Goal: Browse casually

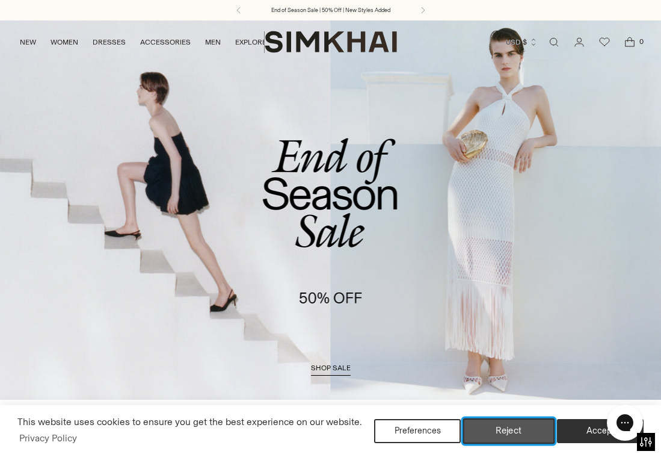
click at [519, 428] on button "Reject" at bounding box center [509, 430] width 92 height 25
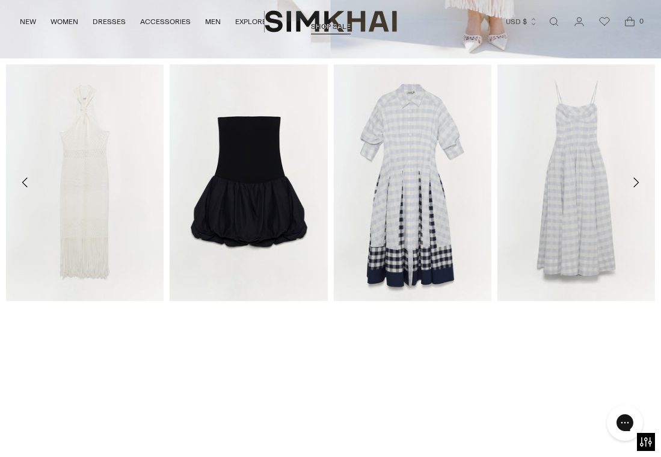
scroll to position [346, 0]
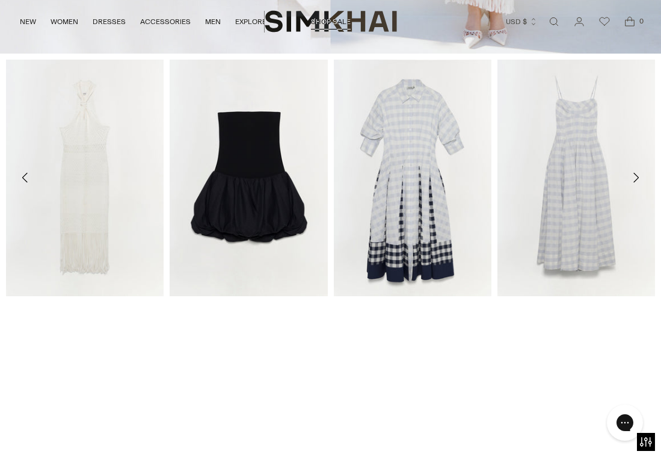
click at [638, 178] on icon "Move to next carousel slide" at bounding box center [636, 177] width 14 height 14
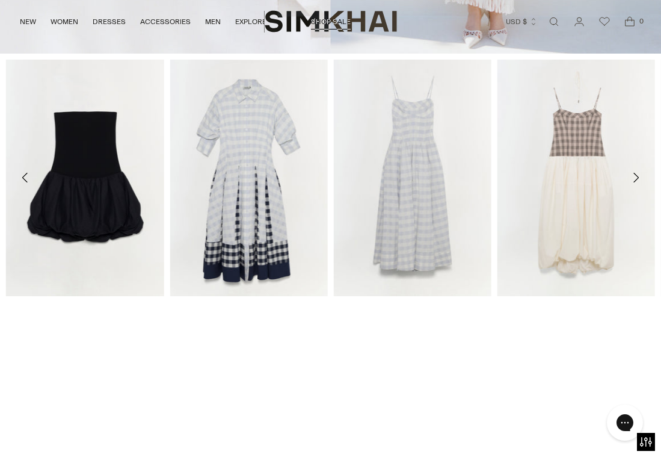
click at [638, 178] on icon "Move to next carousel slide" at bounding box center [636, 177] width 14 height 14
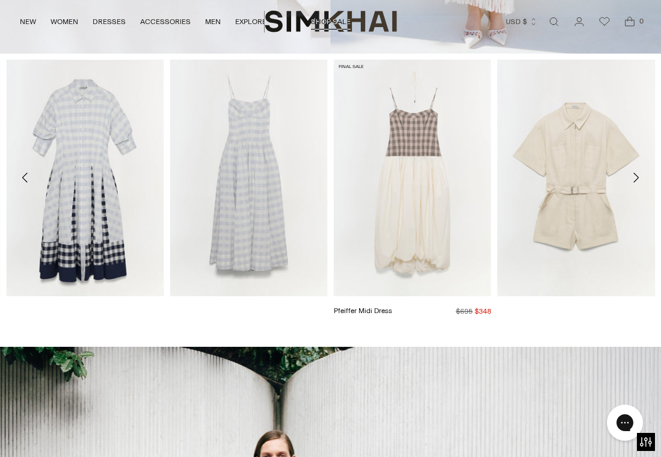
scroll to position [760, 0]
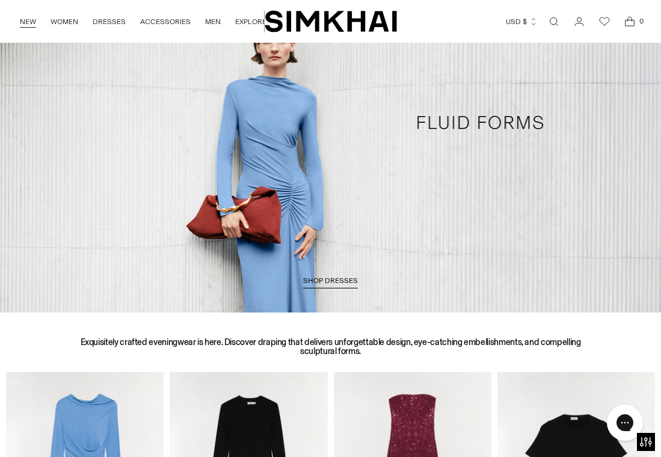
click at [27, 24] on link "NEW" at bounding box center [28, 21] width 16 height 26
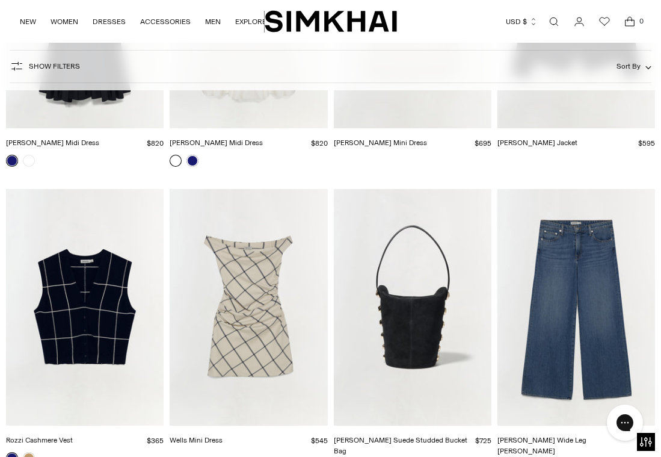
scroll to position [13684, 0]
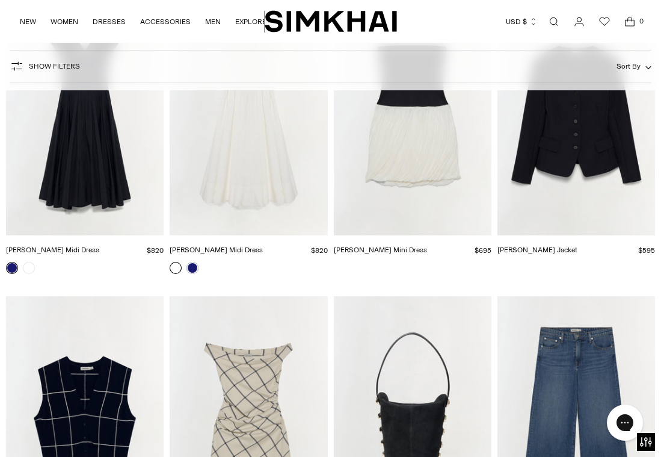
scroll to position [13423, 0]
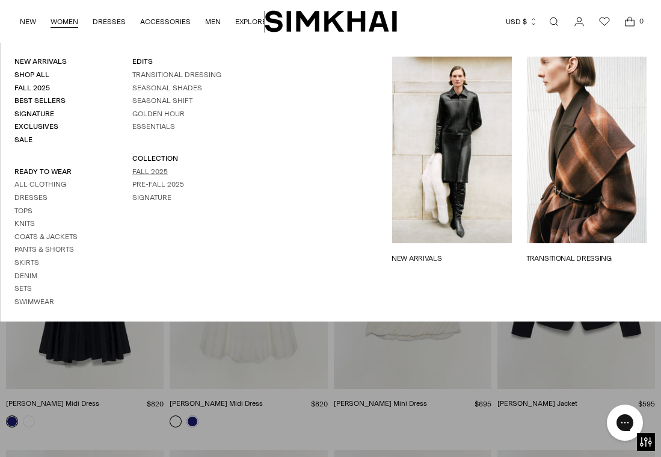
click at [156, 169] on link "Fall 2025" at bounding box center [150, 171] width 36 height 8
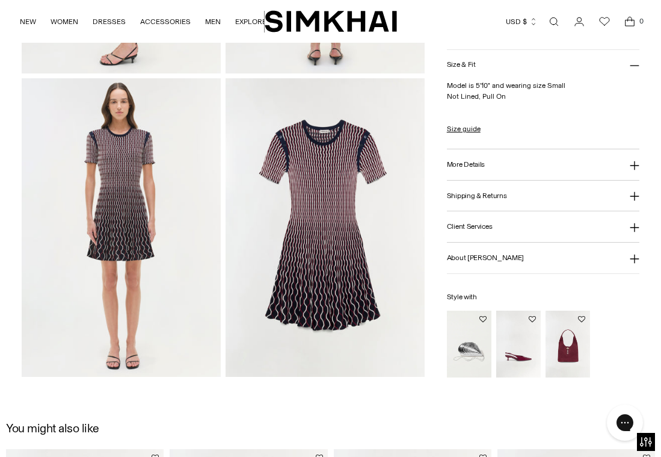
scroll to position [619, 0]
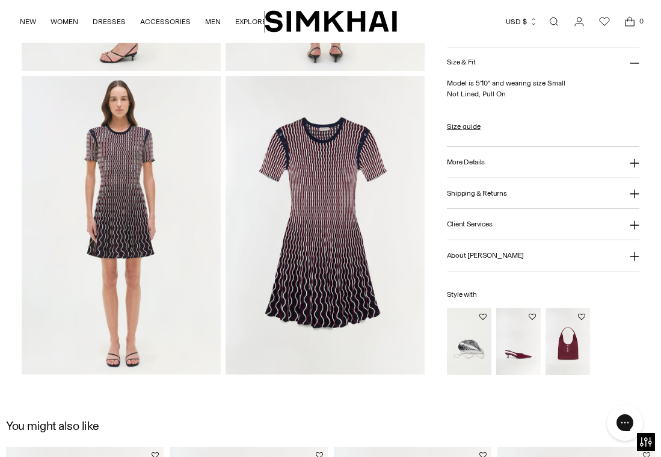
click at [120, 211] on img at bounding box center [121, 225] width 199 height 299
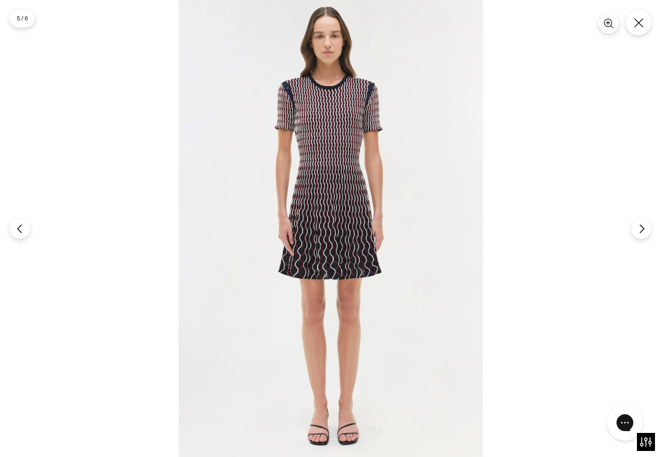
click at [304, 229] on img at bounding box center [331, 228] width 305 height 457
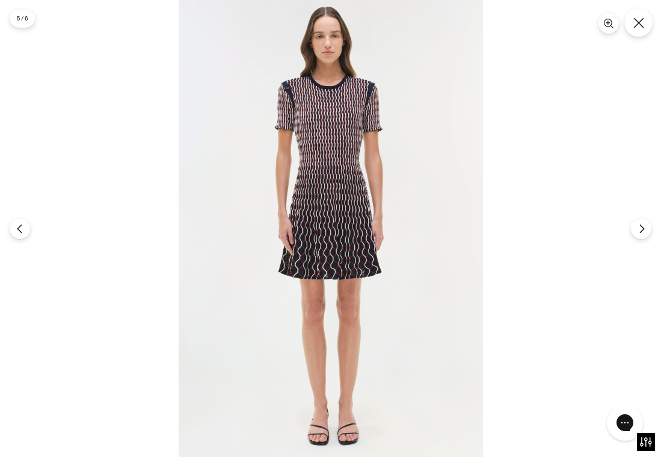
click at [645, 24] on button "Close" at bounding box center [639, 22] width 28 height 28
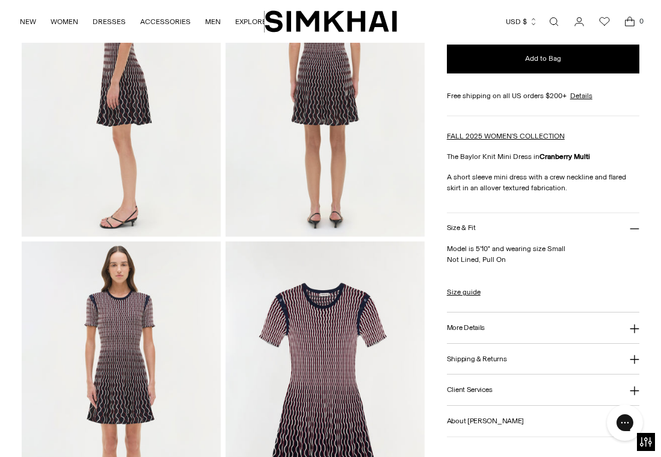
scroll to position [0, 0]
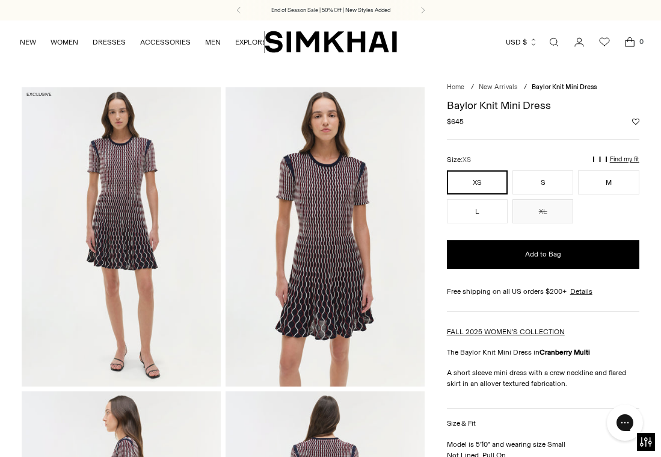
click at [123, 240] on img at bounding box center [121, 236] width 199 height 299
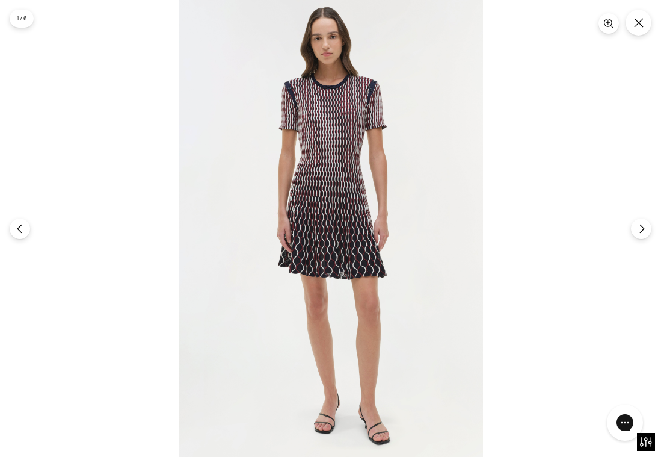
click at [347, 192] on img at bounding box center [331, 228] width 305 height 457
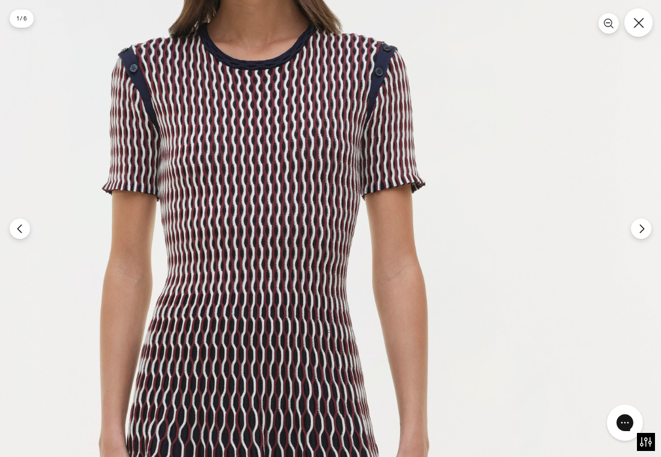
click at [643, 31] on button "Close" at bounding box center [639, 22] width 28 height 28
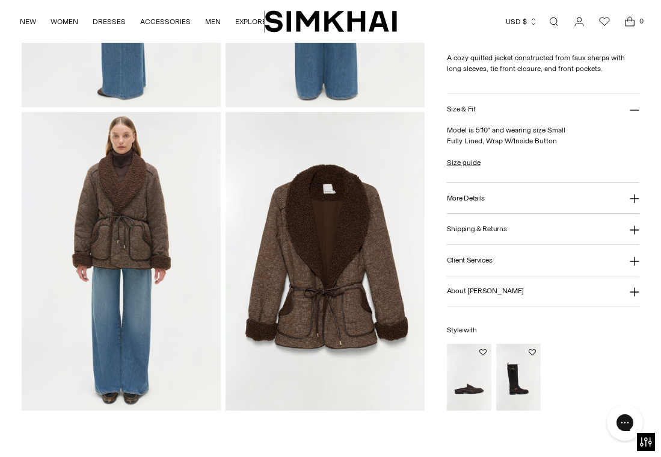
scroll to position [581, 0]
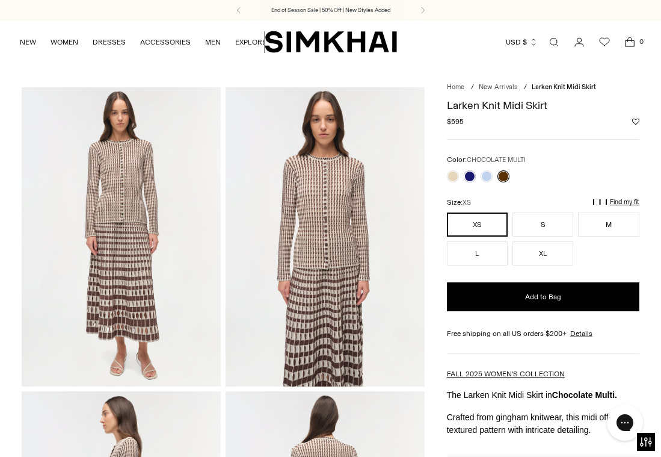
click at [505, 178] on link at bounding box center [504, 176] width 12 height 12
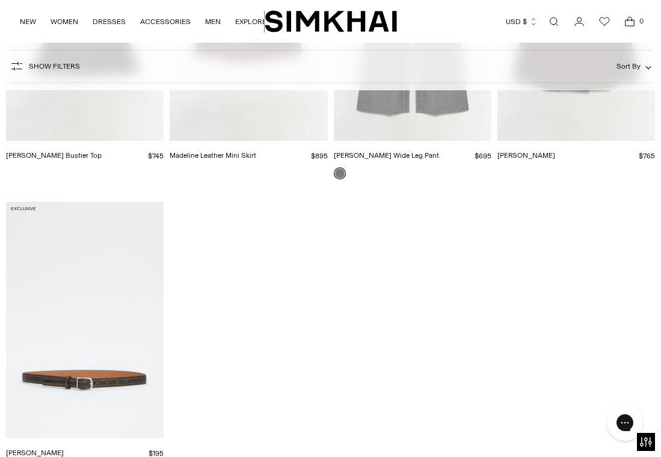
scroll to position [10662, 0]
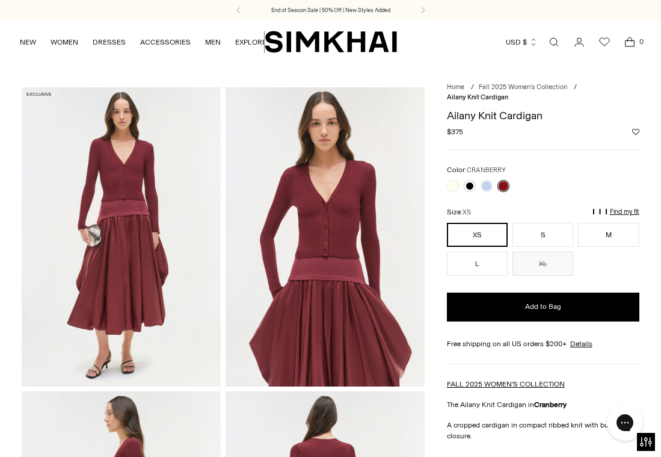
click at [334, 229] on img at bounding box center [325, 236] width 199 height 299
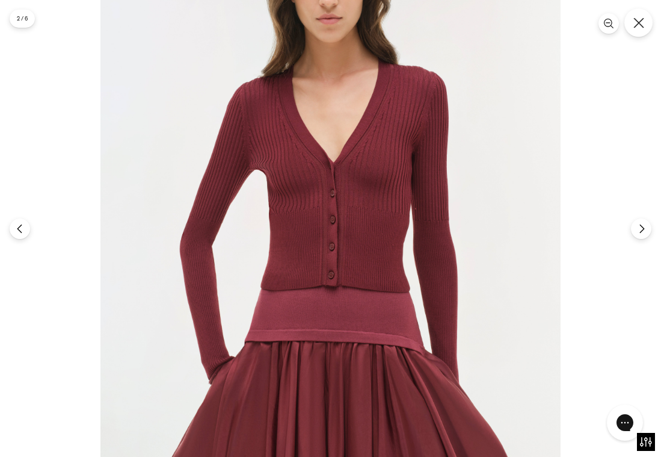
click at [645, 18] on button "Close" at bounding box center [639, 22] width 28 height 28
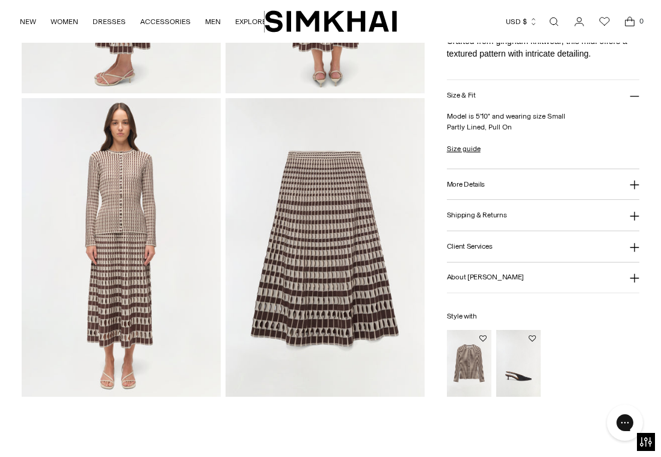
scroll to position [598, 0]
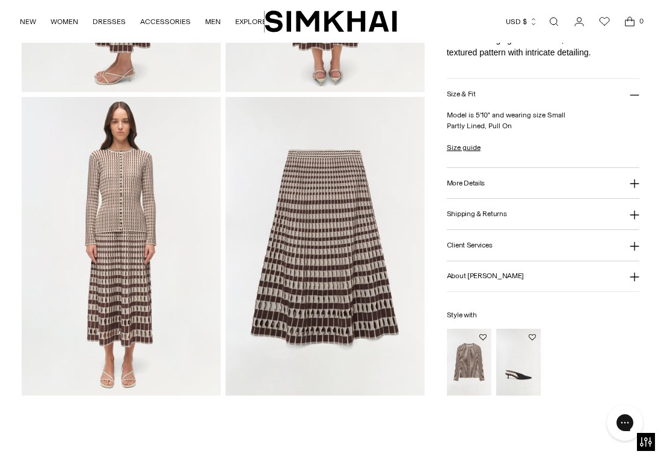
click at [135, 307] on img at bounding box center [121, 246] width 199 height 299
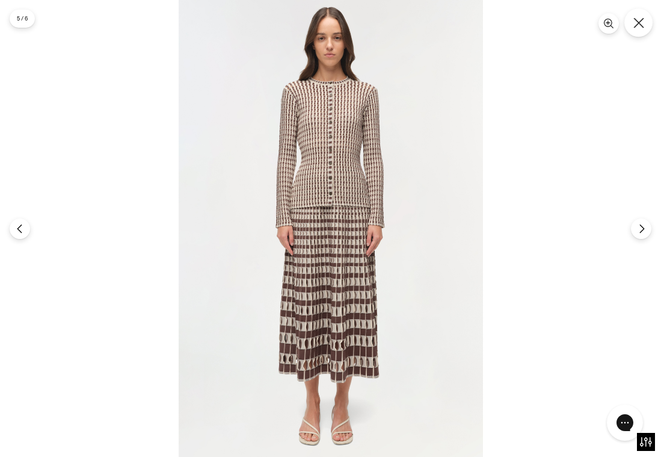
click at [640, 23] on icon "Close" at bounding box center [639, 22] width 10 height 10
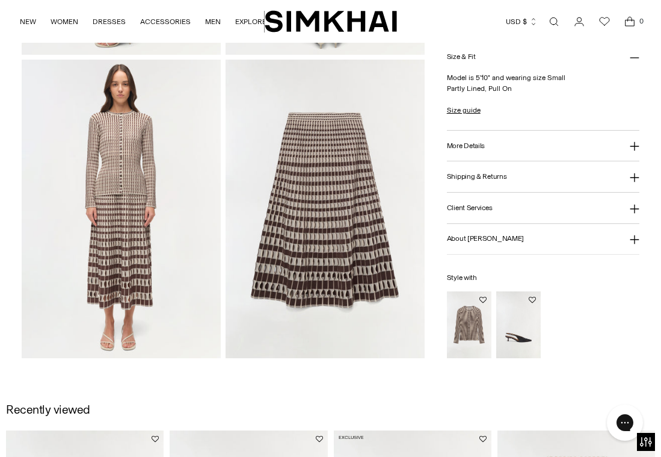
scroll to position [0, 0]
